Goal: Task Accomplishment & Management: Manage account settings

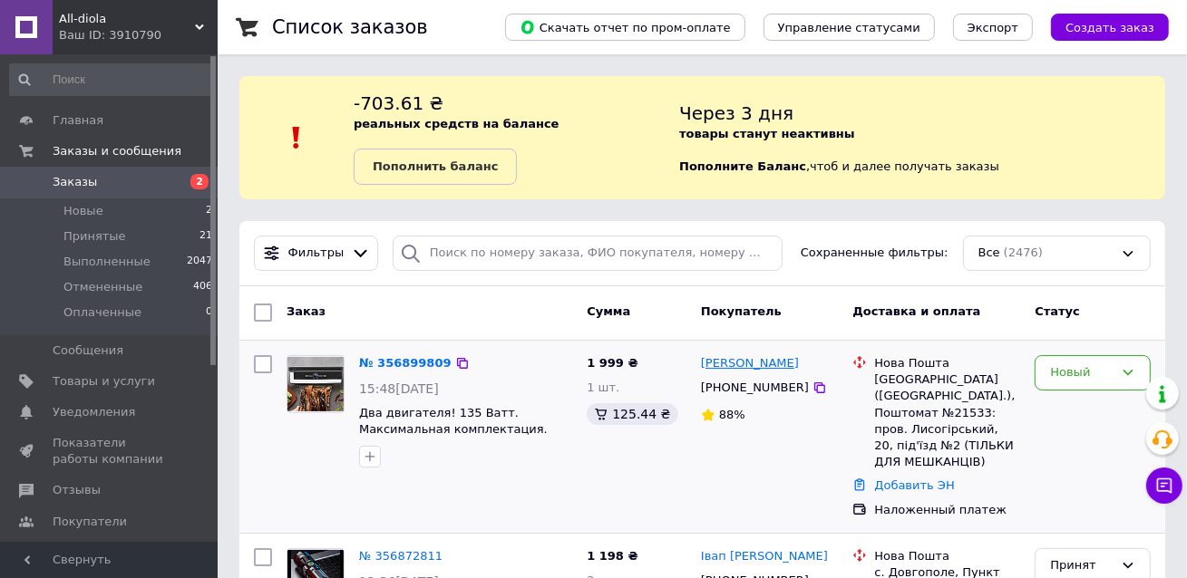
click at [740, 363] on link "[PERSON_NAME]" at bounding box center [750, 363] width 98 height 17
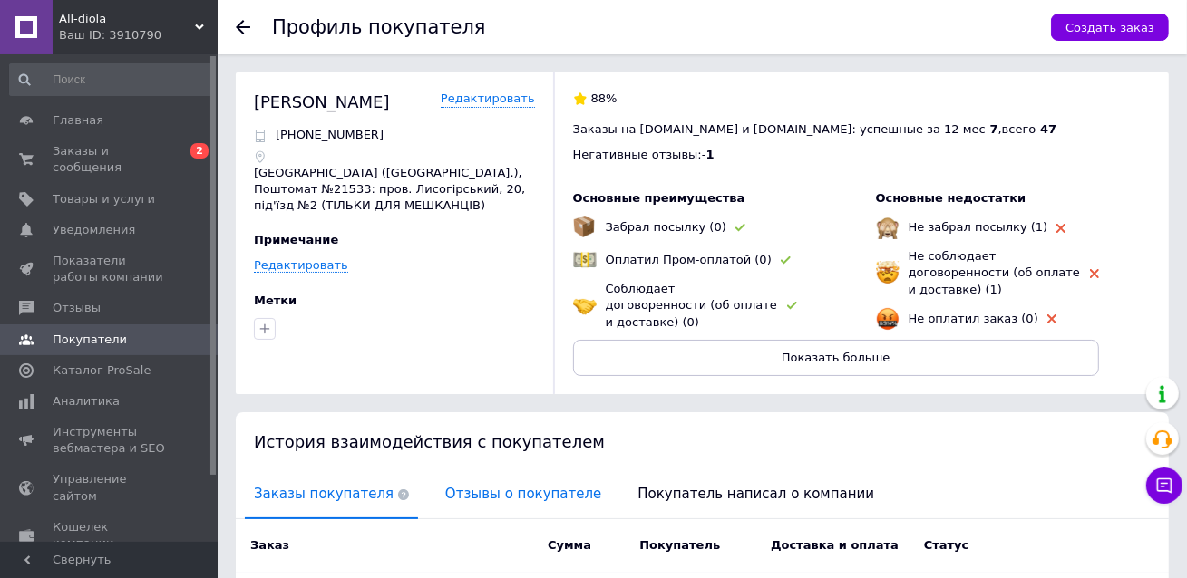
scroll to position [82, 0]
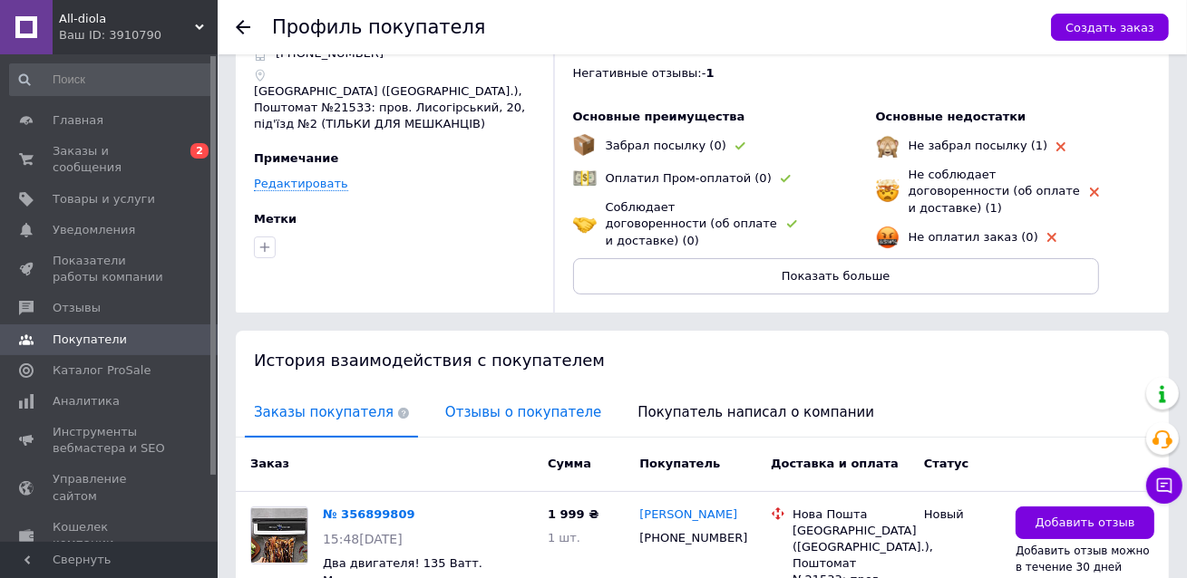
click at [455, 392] on span "Отзывы о покупателе" at bounding box center [523, 413] width 174 height 46
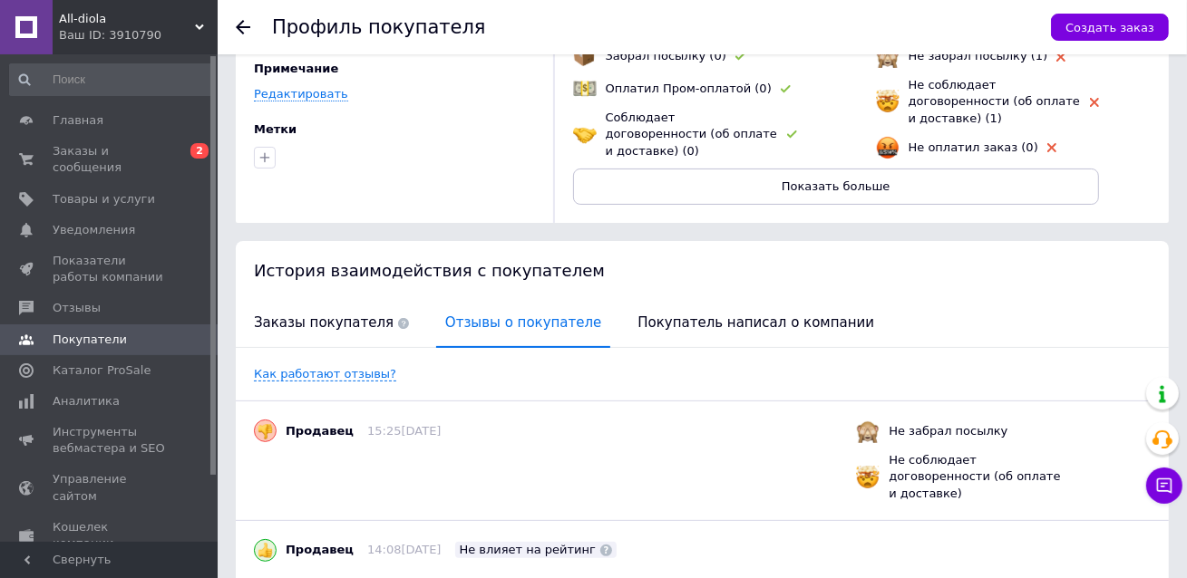
scroll to position [224, 0]
